Goal: Find specific page/section: Find specific page/section

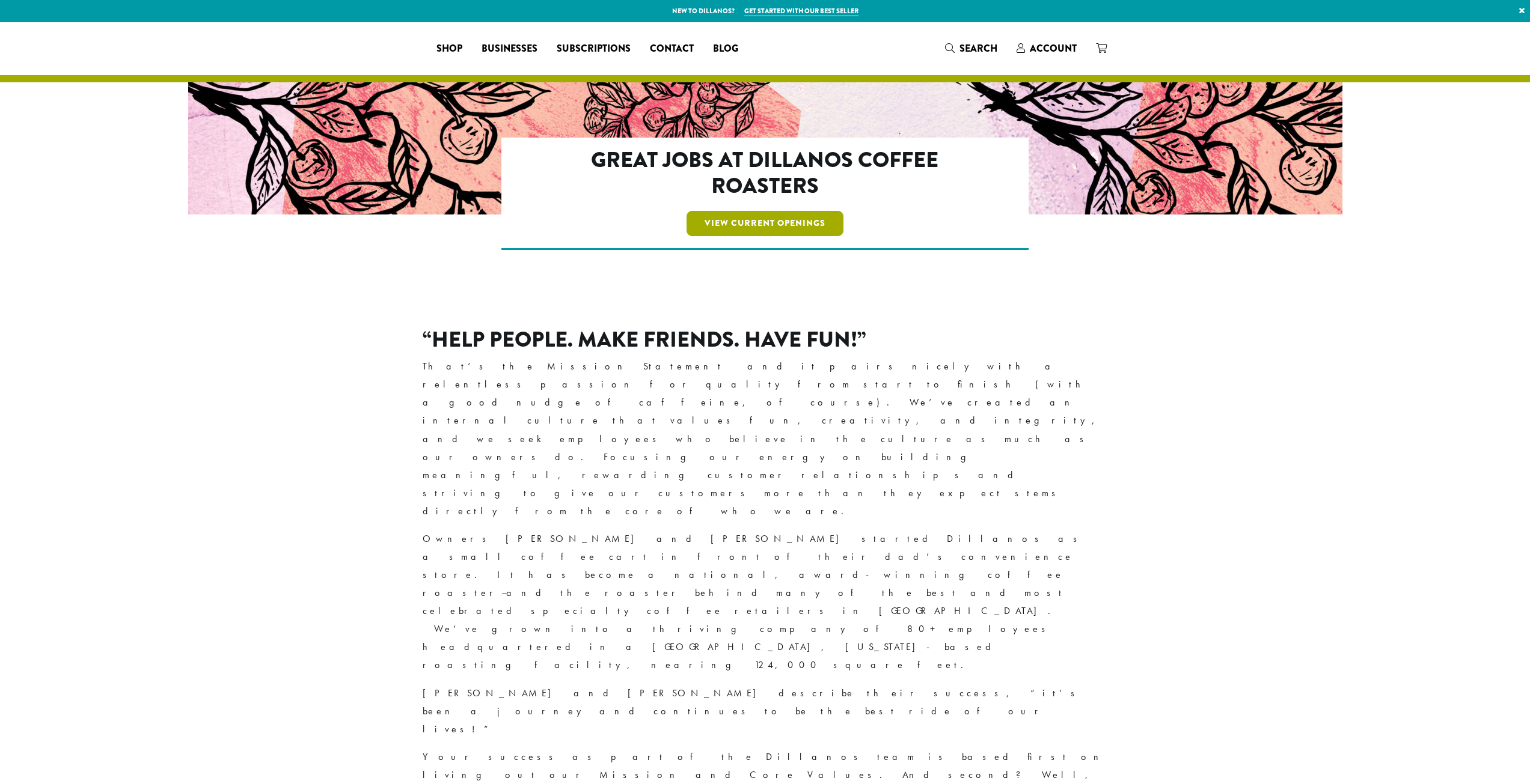
click at [797, 230] on link "View Current Openings" at bounding box center [765, 223] width 157 height 25
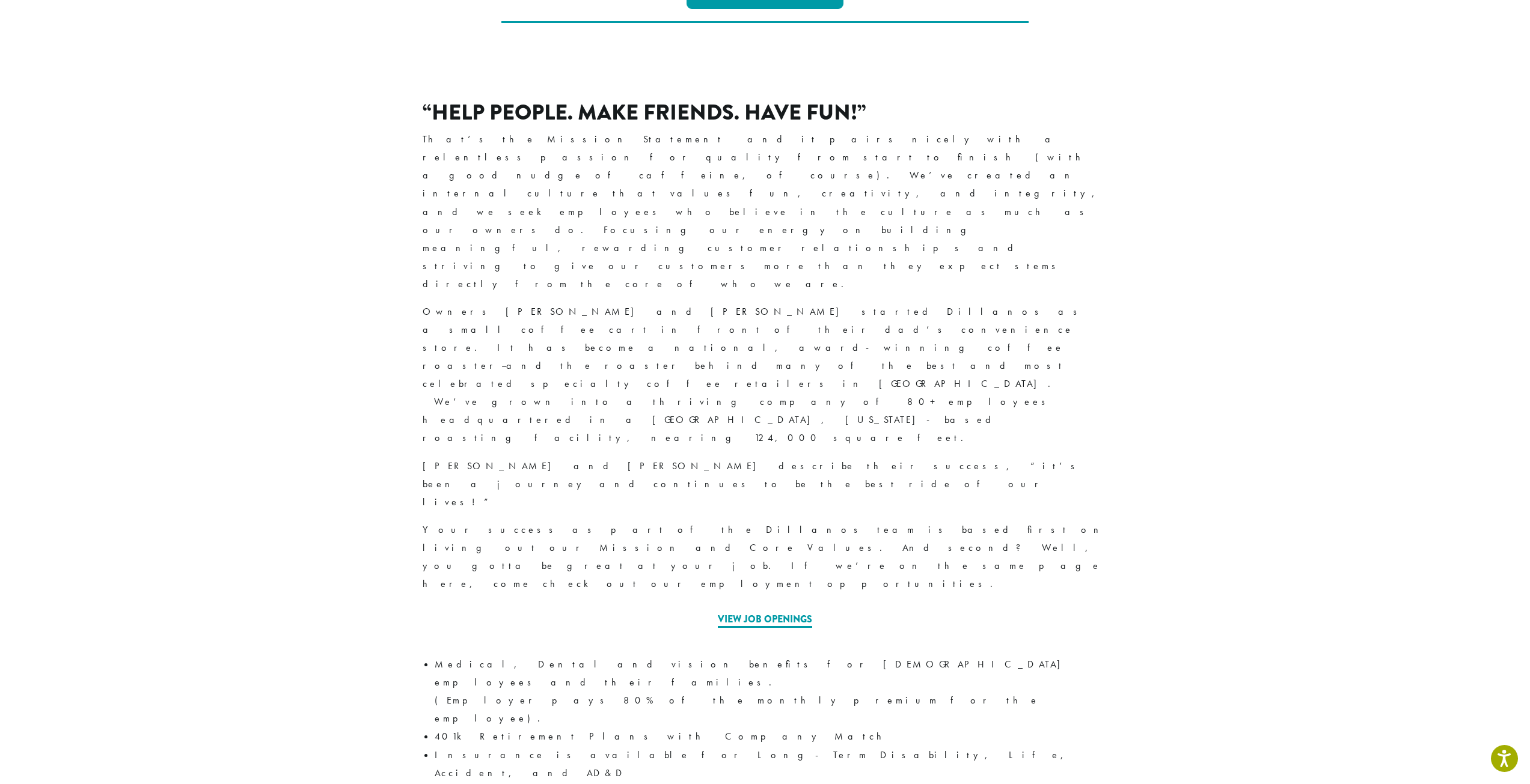
scroll to position [110, 0]
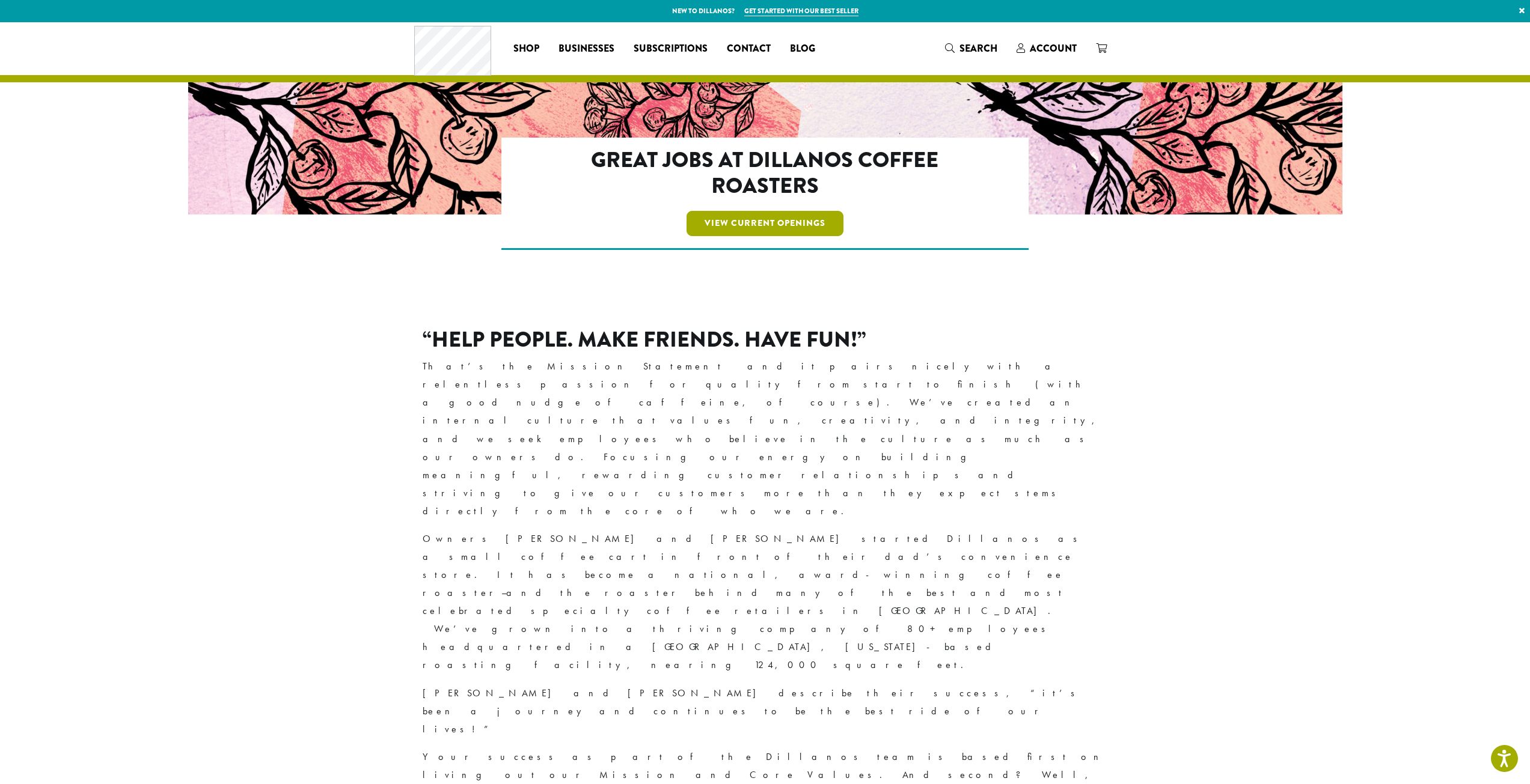
click at [817, 219] on link "View Current Openings" at bounding box center [765, 223] width 157 height 25
